Goal: Information Seeking & Learning: Understand process/instructions

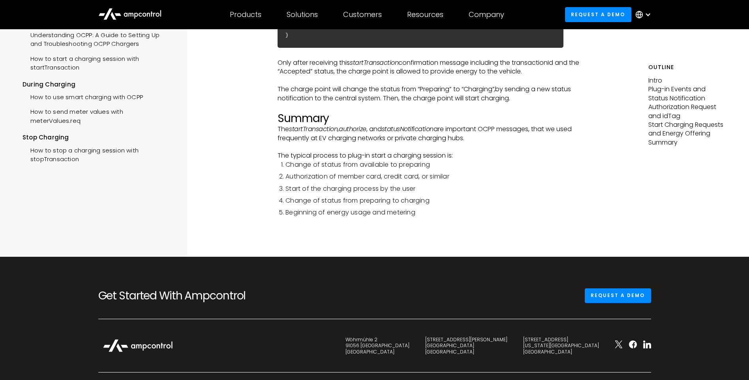
scroll to position [1895, 0]
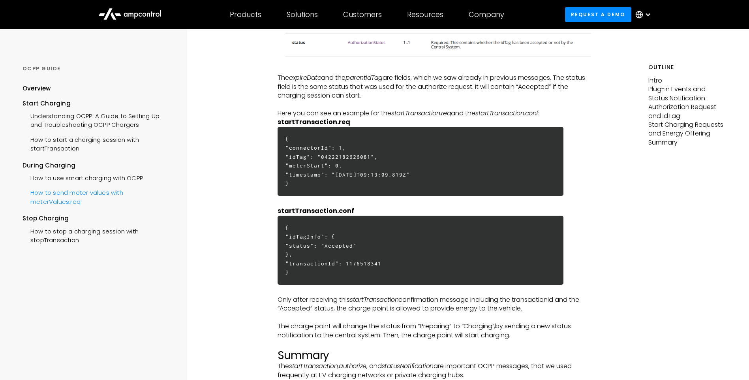
click at [90, 194] on div "How to send meter values with meterValues.req" at bounding box center [98, 196] width 150 height 24
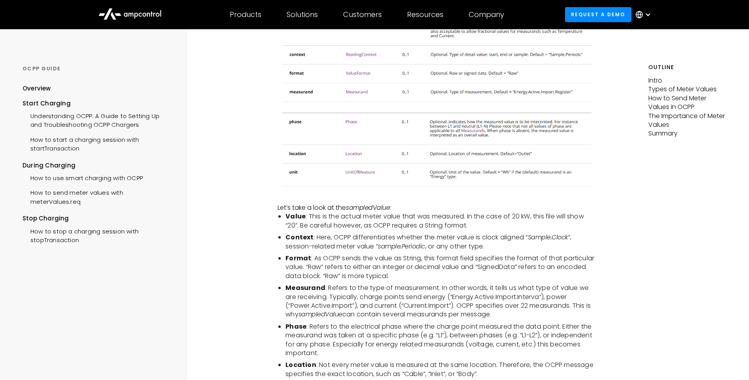
scroll to position [789, 0]
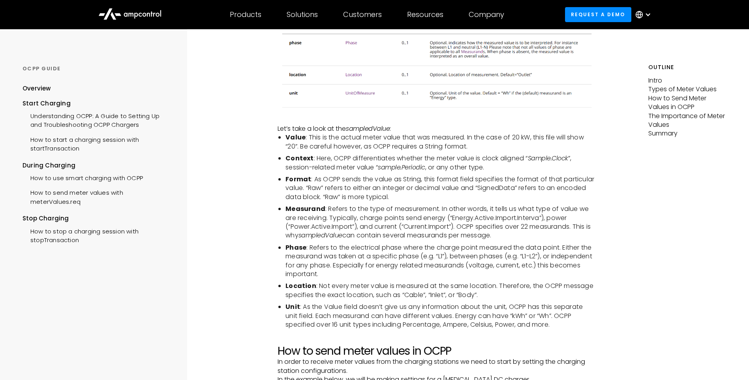
click at [338, 229] on li "Measurand : Refers to the type of measurement. In other words, it tells us what…" at bounding box center [440, 222] width 310 height 36
drag, startPoint x: 403, startPoint y: 216, endPoint x: 434, endPoint y: 216, distance: 31.6
click at [434, 216] on li "Measurand : Refers to the type of measurement. In other words, it tells us what…" at bounding box center [440, 222] width 310 height 36
drag, startPoint x: 358, startPoint y: 218, endPoint x: 385, endPoint y: 218, distance: 27.2
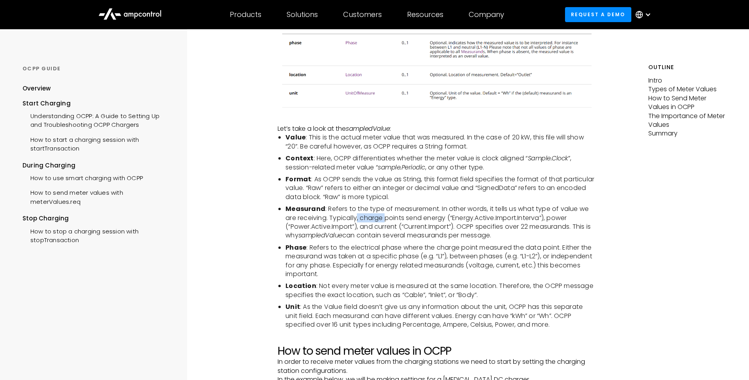
click at [385, 218] on li "Measurand : Refers to the type of measurement. In other words, it tells us what…" at bounding box center [440, 222] width 310 height 36
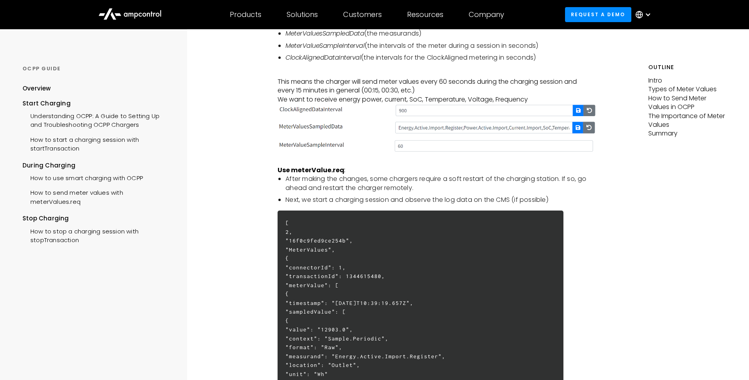
scroll to position [1342, 0]
